Goal: Transaction & Acquisition: Purchase product/service

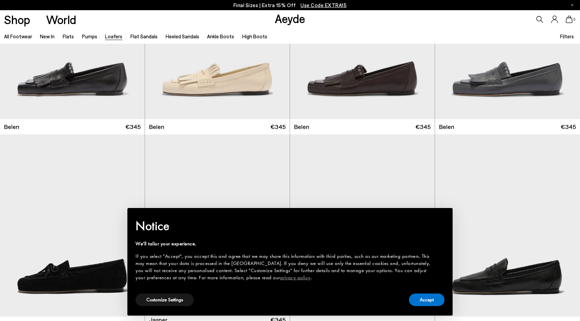
scroll to position [107, 0]
click at [430, 301] on button "Accept" at bounding box center [427, 299] width 36 height 13
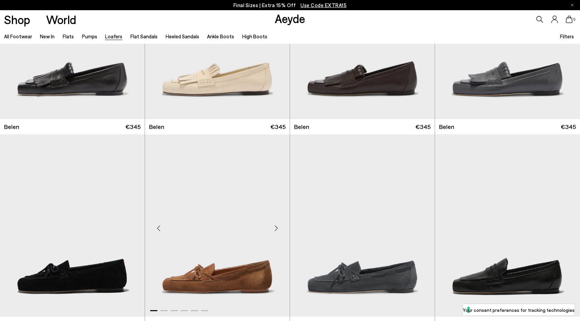
click at [181, 223] on img "1 / 6" at bounding box center [217, 225] width 145 height 182
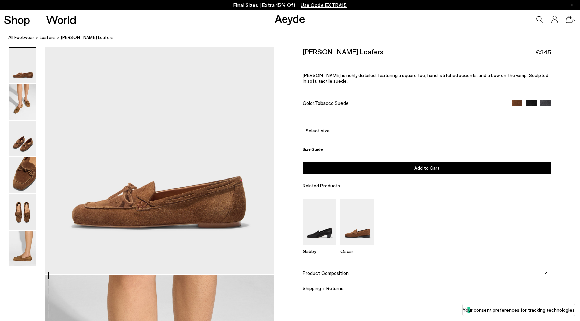
scroll to position [180, 0]
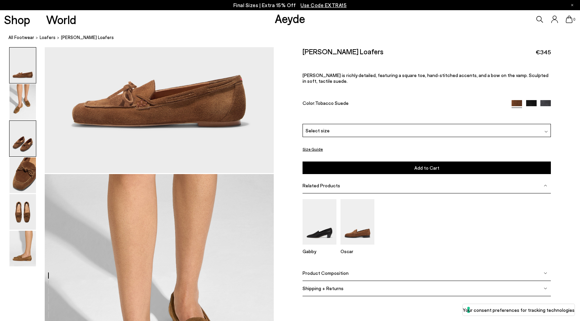
click at [22, 141] on img at bounding box center [22, 139] width 26 height 36
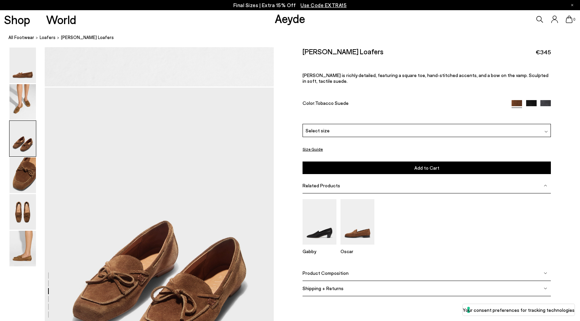
scroll to position [613, 0]
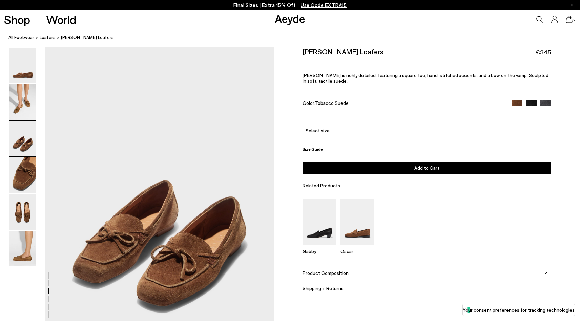
click at [17, 205] on img at bounding box center [22, 212] width 26 height 36
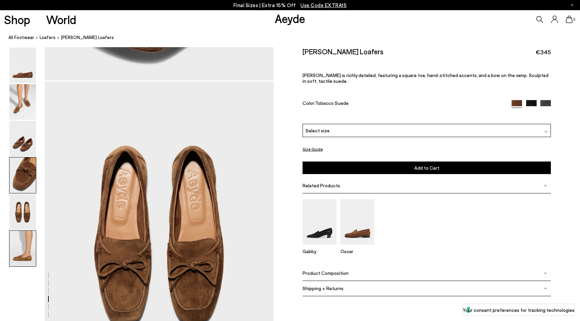
scroll to position [1226, 0]
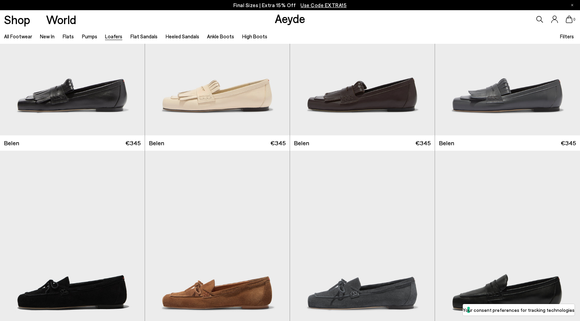
scroll to position [90, 0]
click at [221, 249] on img "1 / 6" at bounding box center [217, 241] width 145 height 182
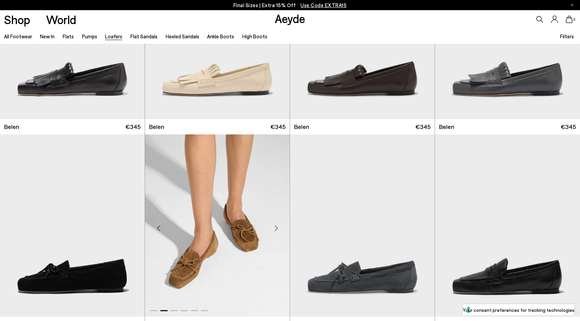
scroll to position [233, 0]
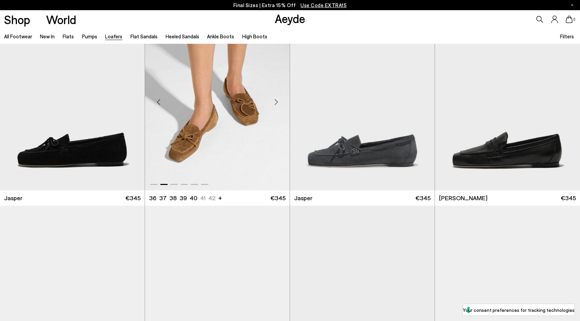
click at [205, 130] on img "2 / 6" at bounding box center [217, 99] width 145 height 182
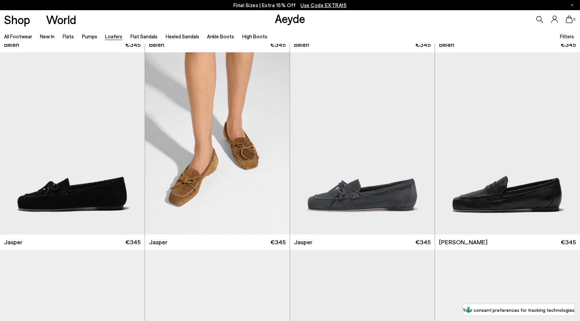
scroll to position [188, 0]
click at [232, 161] on img "2 / 6" at bounding box center [217, 144] width 145 height 182
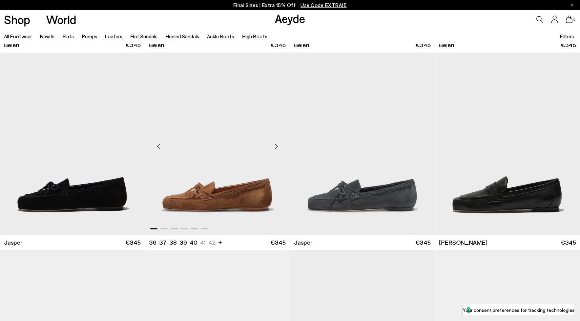
click at [276, 146] on div "Next slide" at bounding box center [276, 146] width 20 height 20
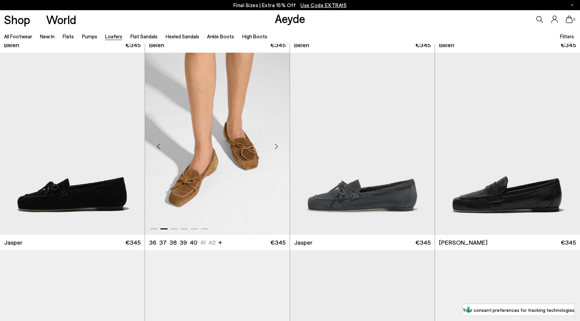
click at [276, 146] on div "Next slide" at bounding box center [276, 146] width 20 height 20
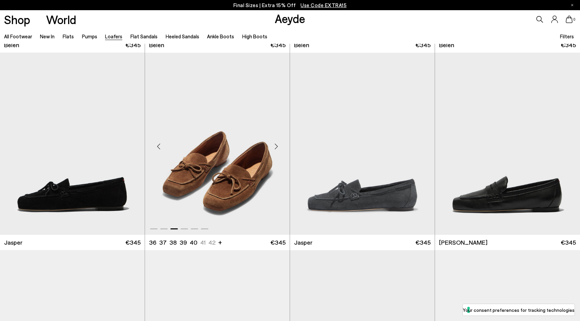
click at [275, 144] on div "Next slide" at bounding box center [276, 146] width 20 height 20
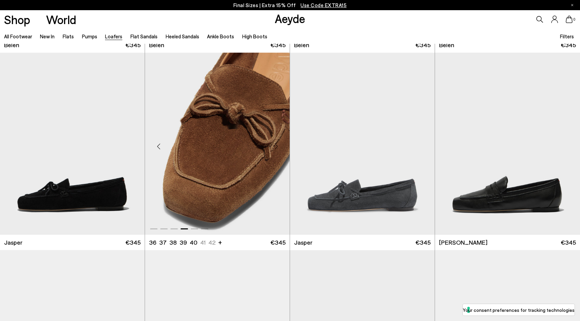
click at [159, 142] on div "Previous slide" at bounding box center [158, 146] width 20 height 20
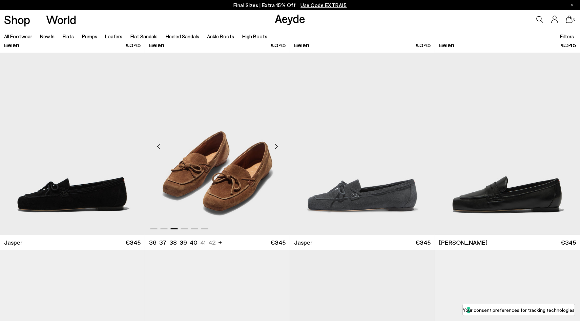
click at [160, 142] on div "Previous slide" at bounding box center [158, 146] width 20 height 20
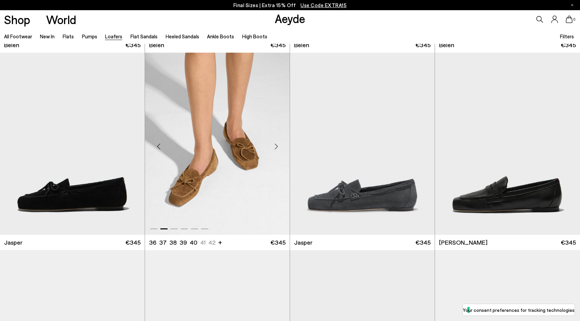
click at [160, 142] on div "Previous slide" at bounding box center [158, 146] width 20 height 20
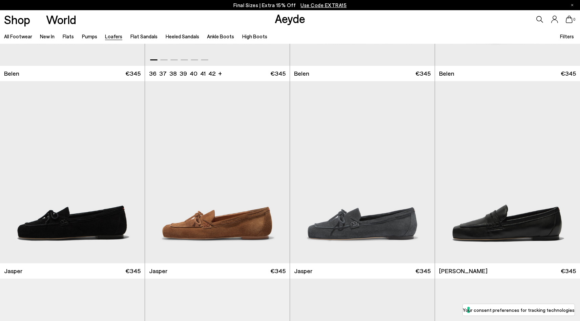
scroll to position [192, 0]
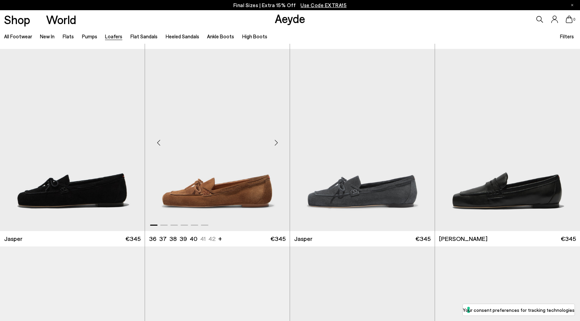
click at [206, 165] on img "1 / 6" at bounding box center [217, 140] width 145 height 182
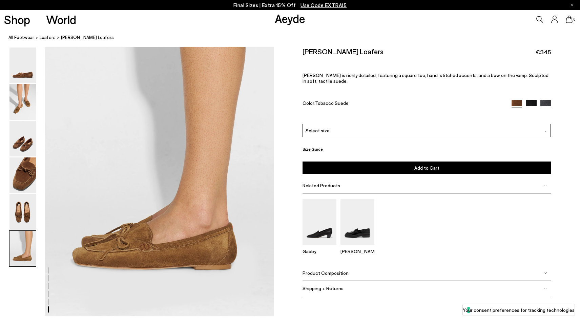
scroll to position [1651, 0]
